Goal: Information Seeking & Learning: Learn about a topic

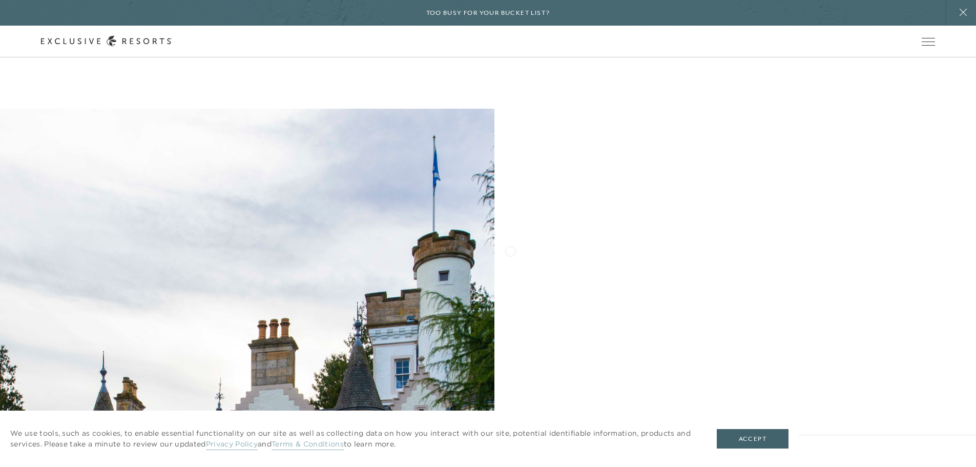
scroll to position [51, 0]
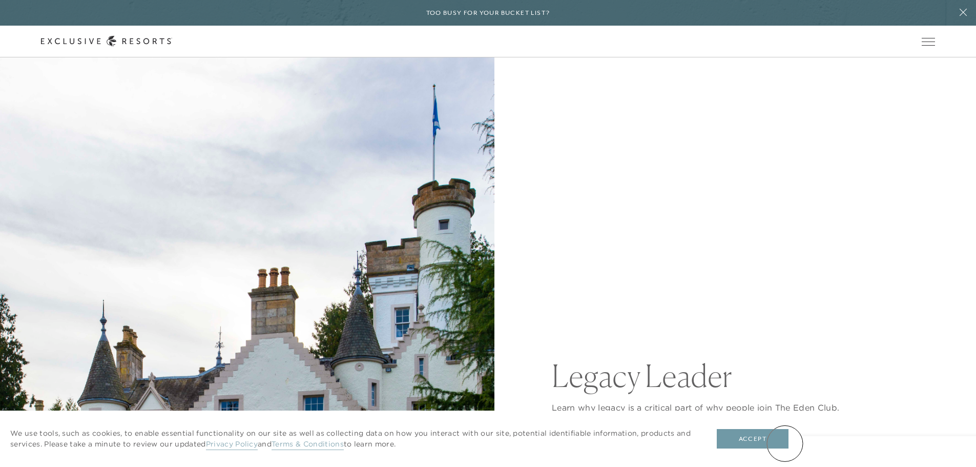
click at [785, 443] on button "Accept" at bounding box center [753, 438] width 72 height 19
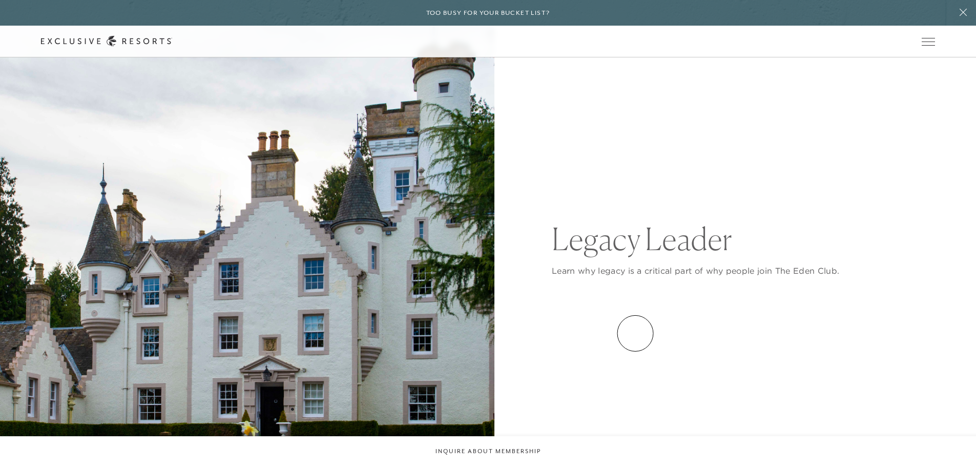
scroll to position [0, 0]
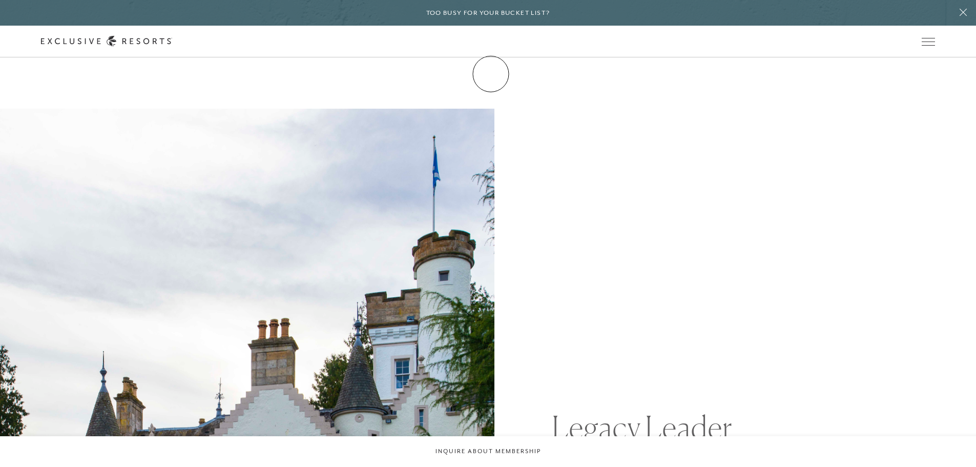
click at [0, 0] on link "Membership" at bounding box center [0, 0] width 0 height 0
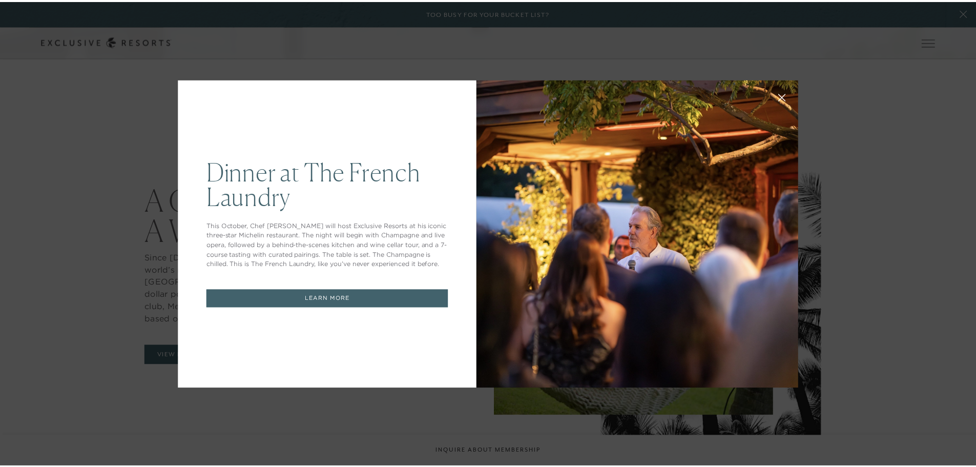
click at [785, 97] on icon at bounding box center [788, 97] width 7 height 7
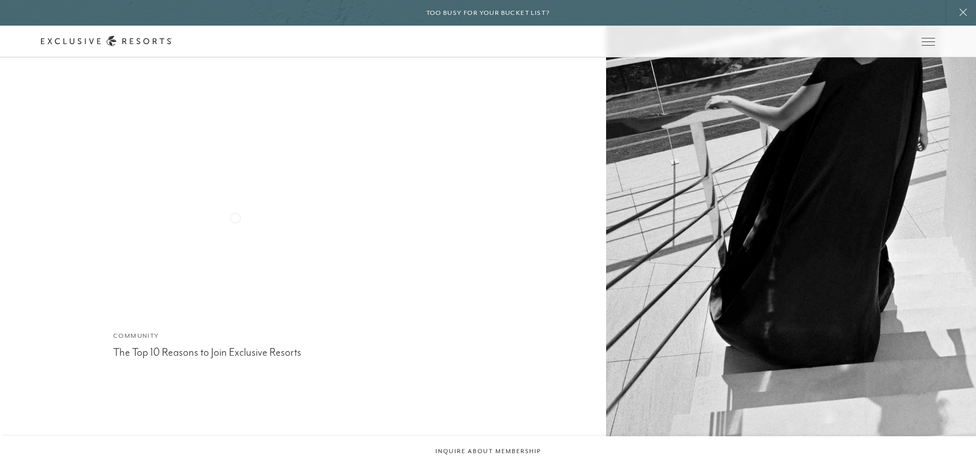
scroll to position [4068, 0]
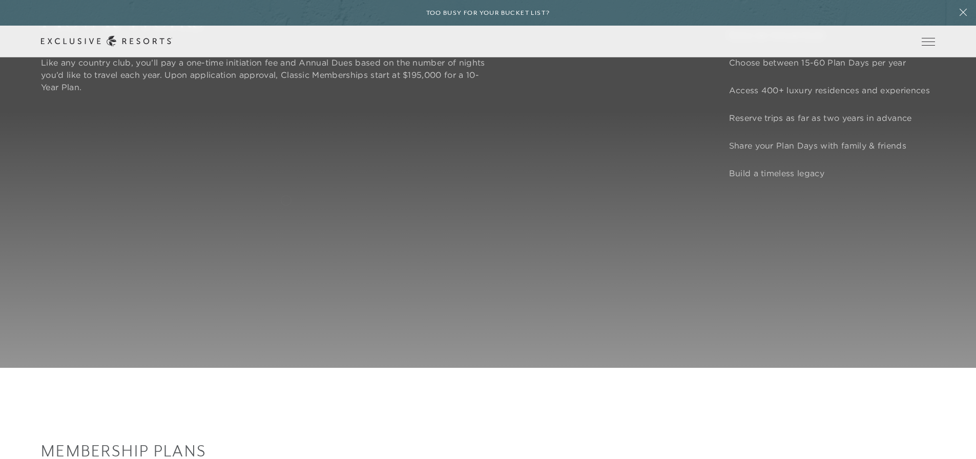
scroll to position [820, 0]
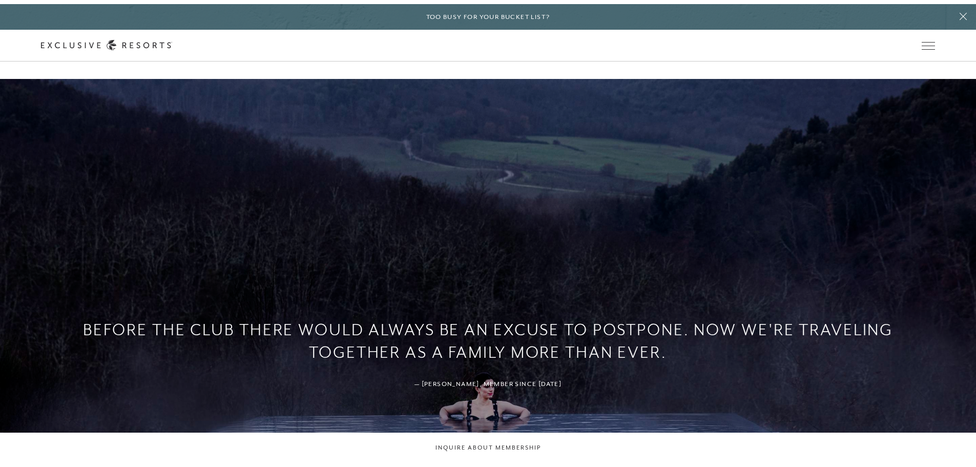
scroll to position [4068, 0]
